Goal: Find specific page/section: Find specific page/section

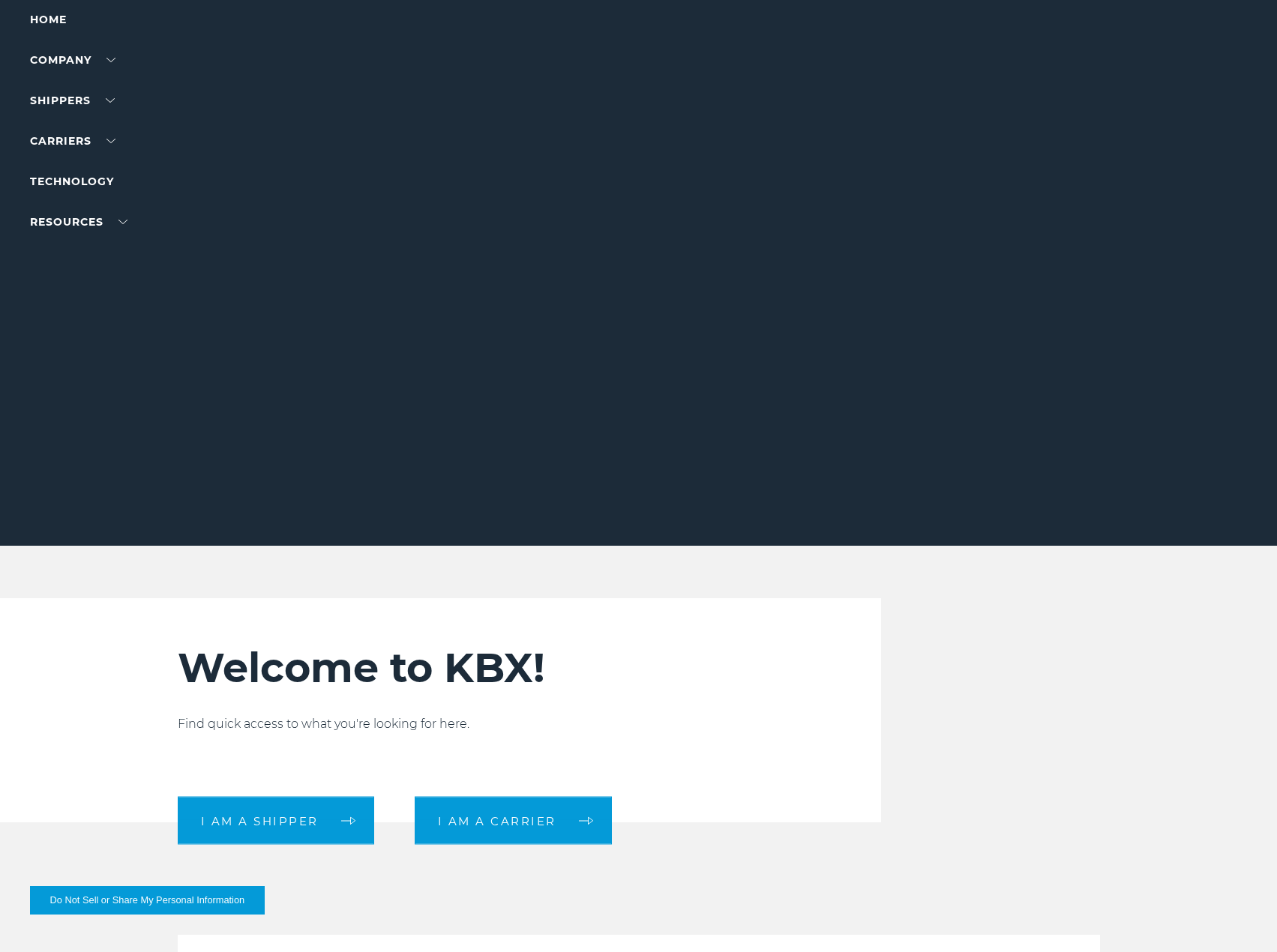
scroll to position [150, 0]
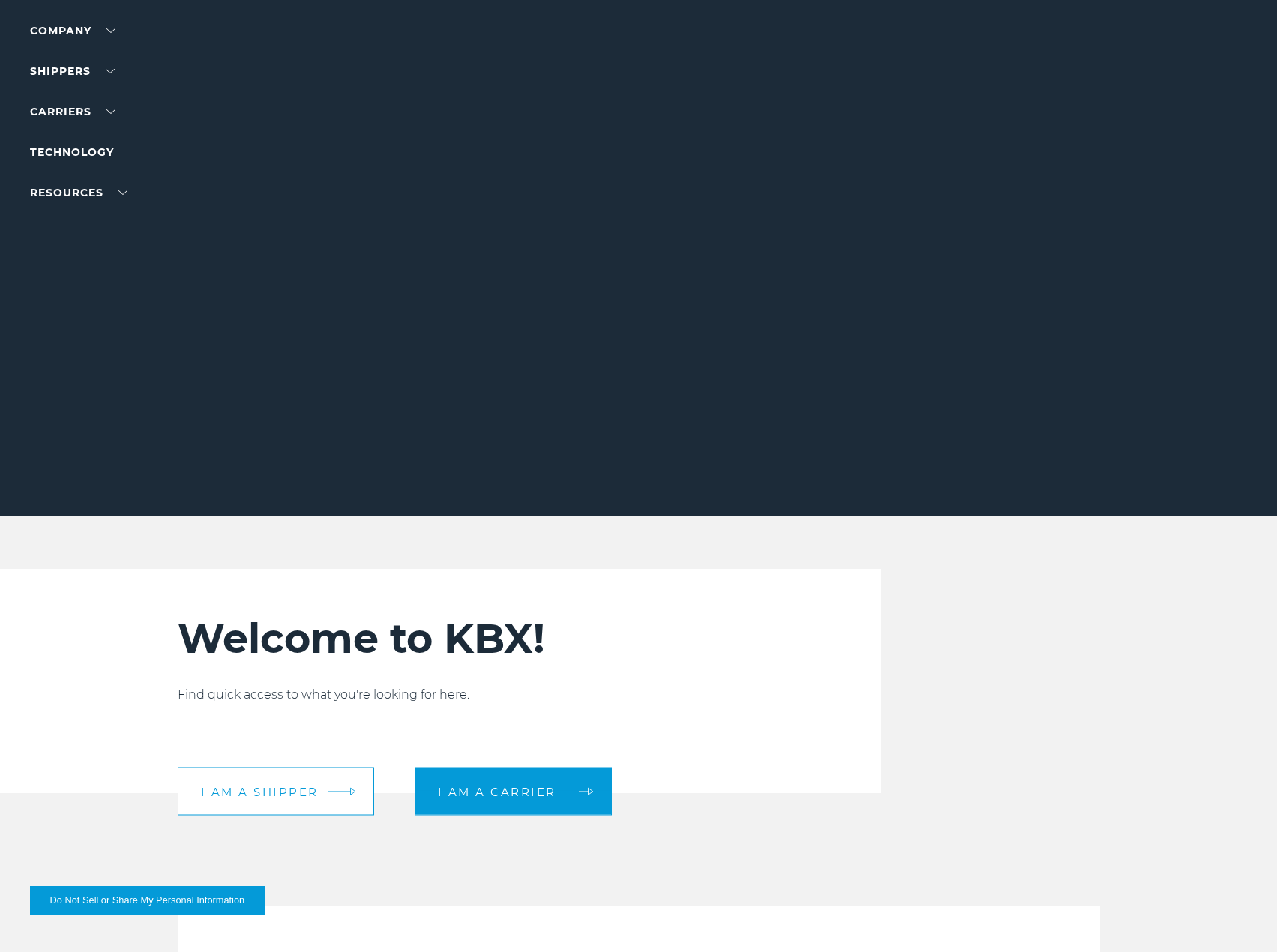
click at [363, 792] on link "I am a shipper" at bounding box center [276, 791] width 197 height 48
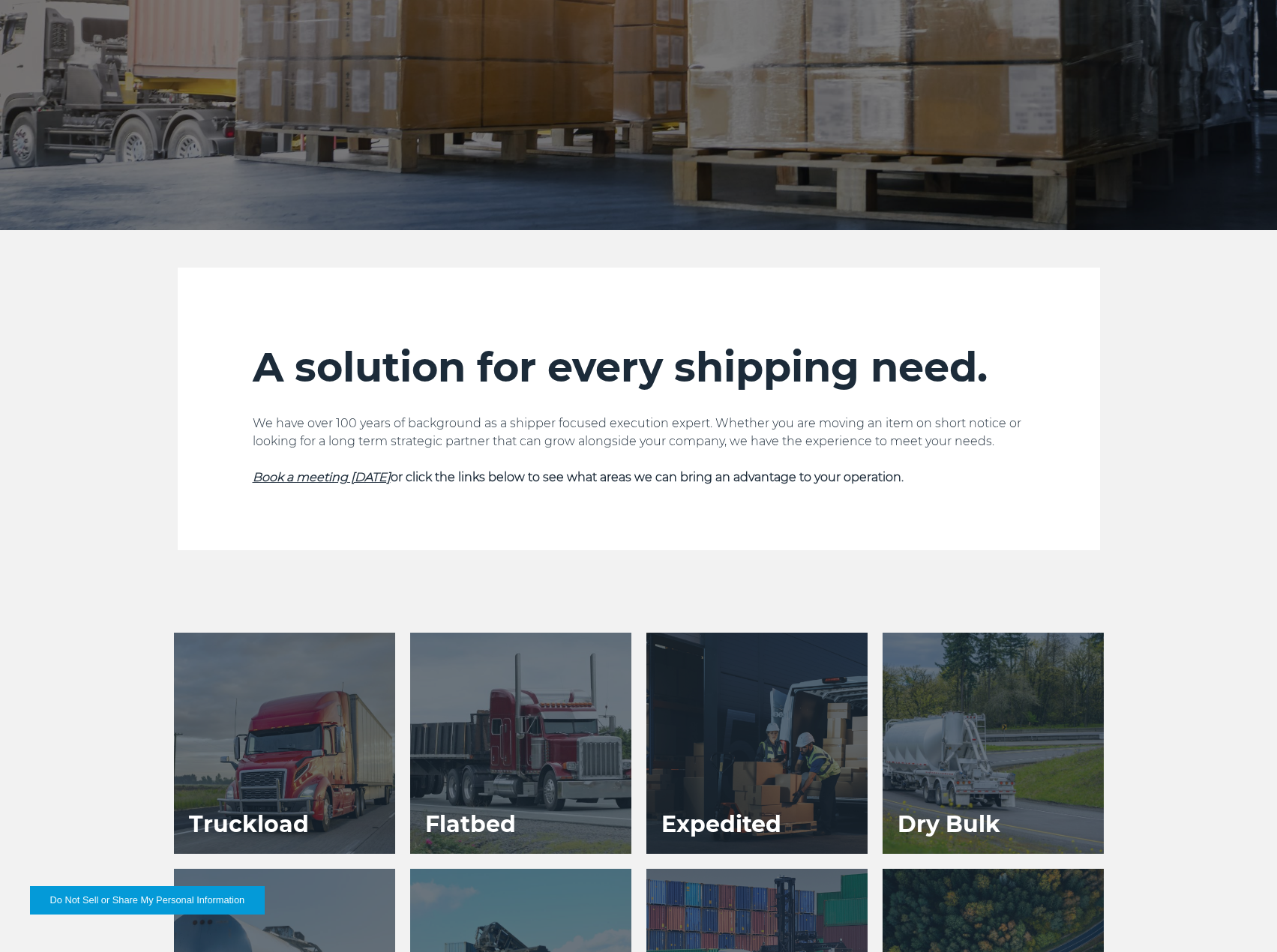
scroll to position [450, 0]
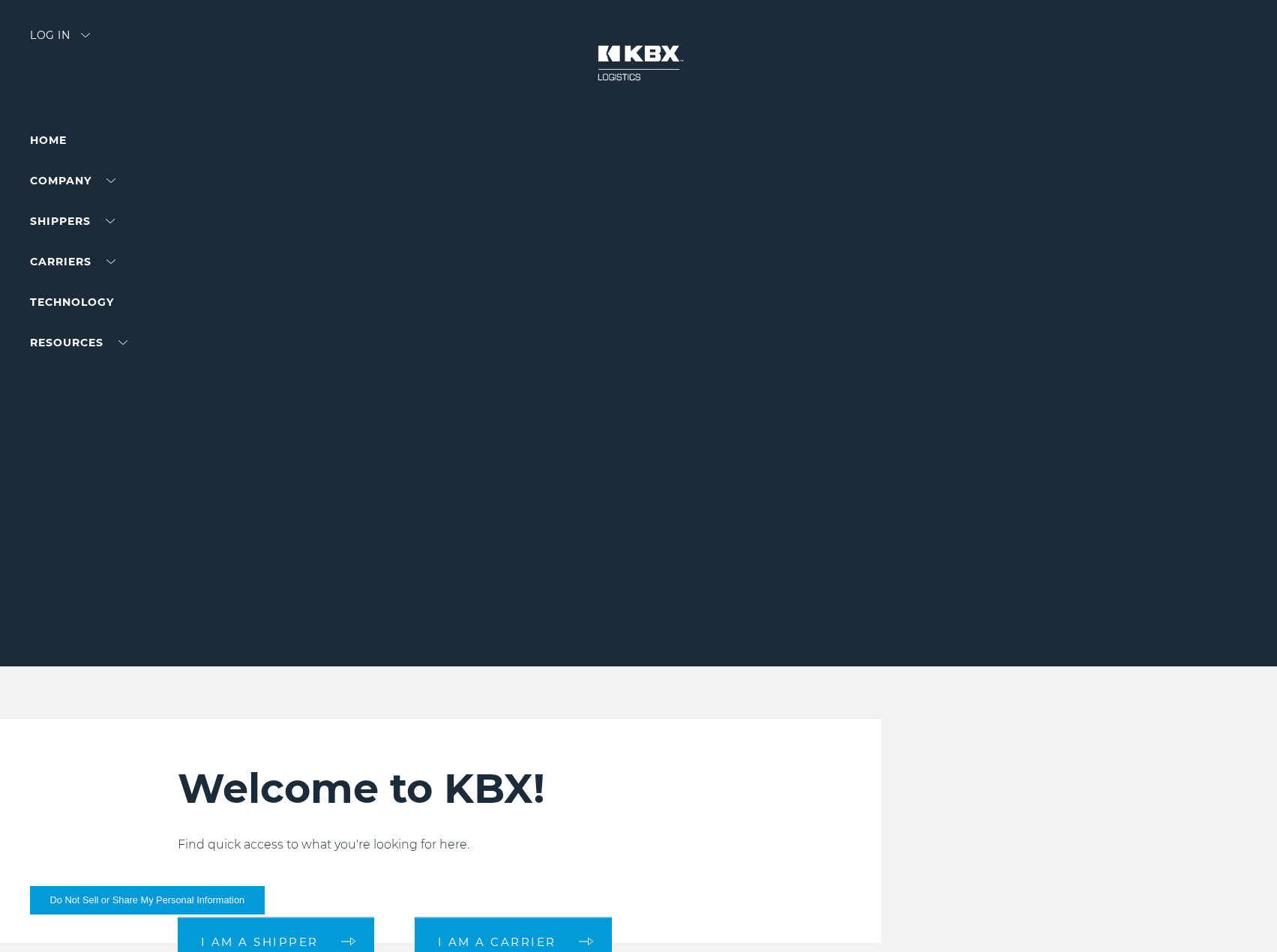
click at [1172, 816] on div "Welcome to KBX! Find quick access to what you're looking for here. I am a shipp…" at bounding box center [638, 830] width 1277 height 224
